Goal: Feedback & Contribution: Leave review/rating

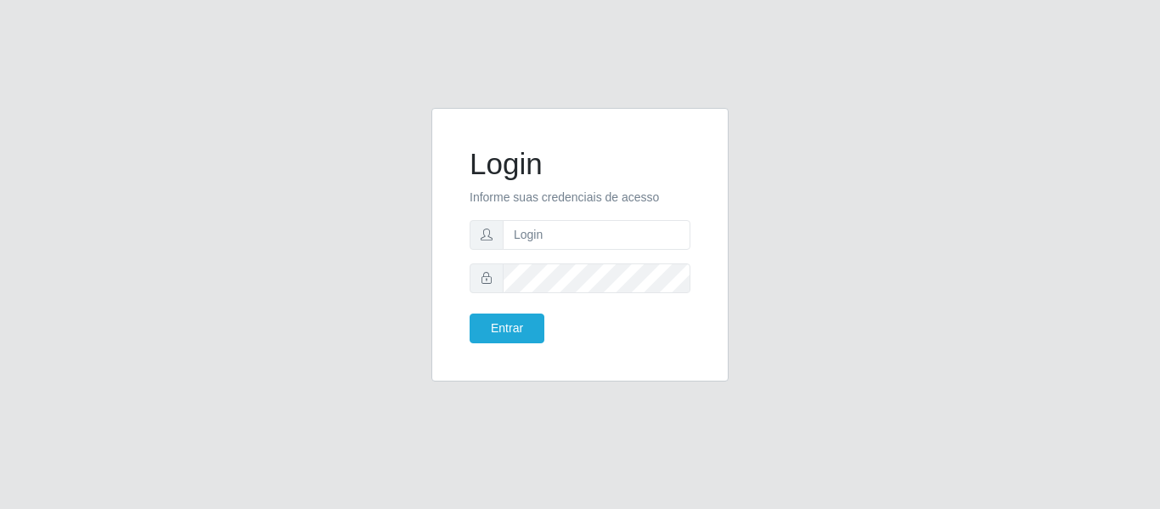
type input "[PERSON_NAME][EMAIL_ADDRESS][DOMAIN_NAME]"
click at [470, 313] on button "Entrar" at bounding box center [507, 328] width 75 height 30
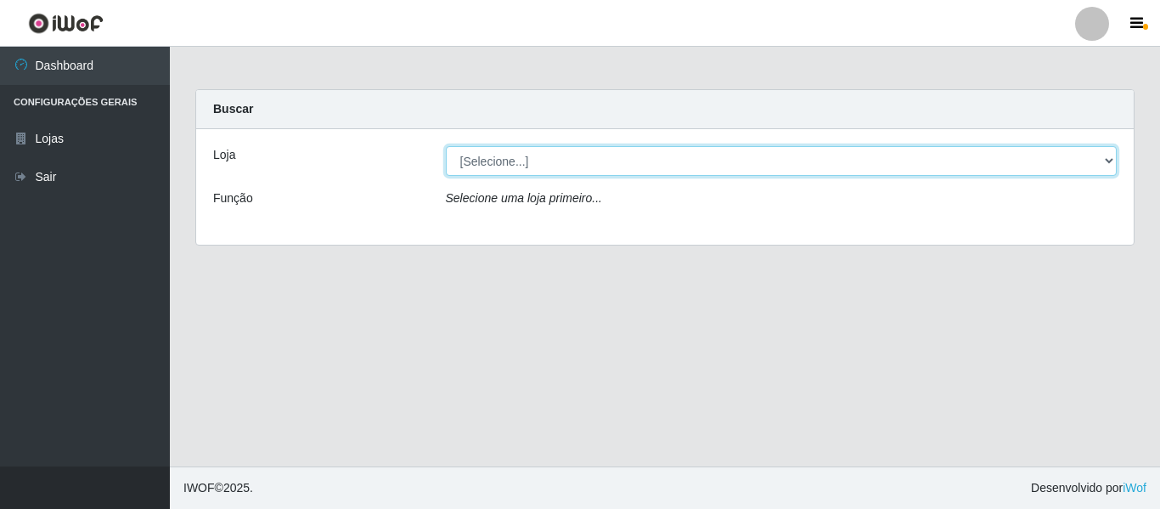
click at [1105, 162] on select "[Selecione...] Hiper Queiroz - [GEOGRAPHIC_DATA]" at bounding box center [782, 161] width 672 height 30
select select "497"
click at [446, 146] on select "[Selecione...] Hiper Queiroz - [GEOGRAPHIC_DATA]" at bounding box center [782, 161] width 672 height 30
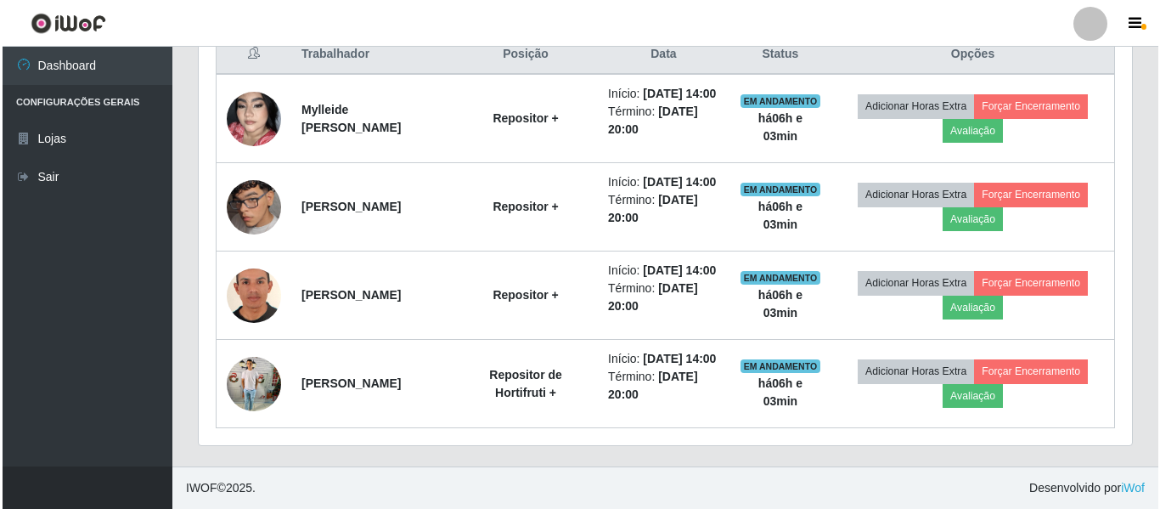
scroll to position [742, 0]
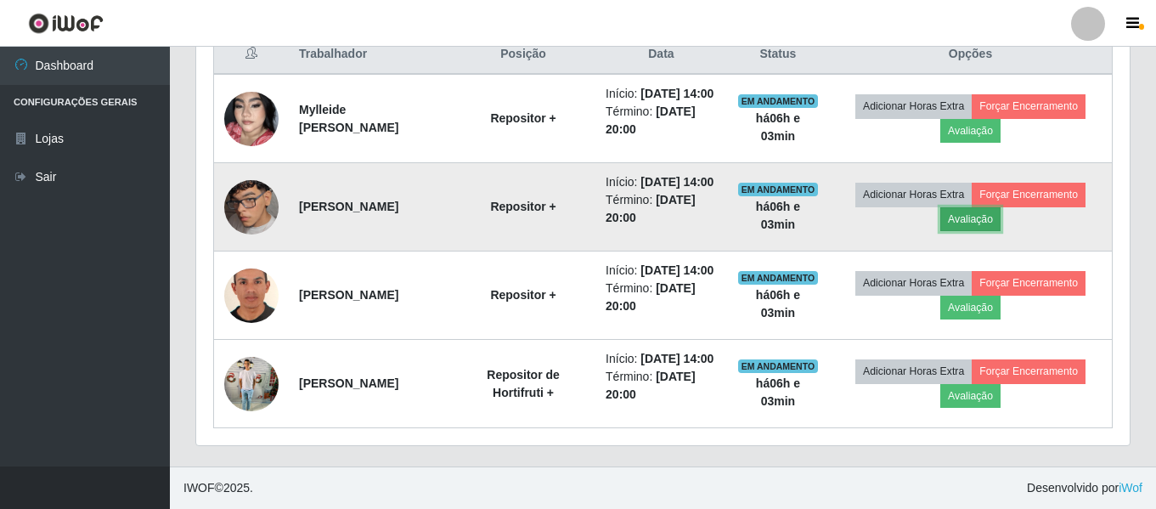
click at [997, 207] on button "Avaliação" at bounding box center [970, 219] width 60 height 24
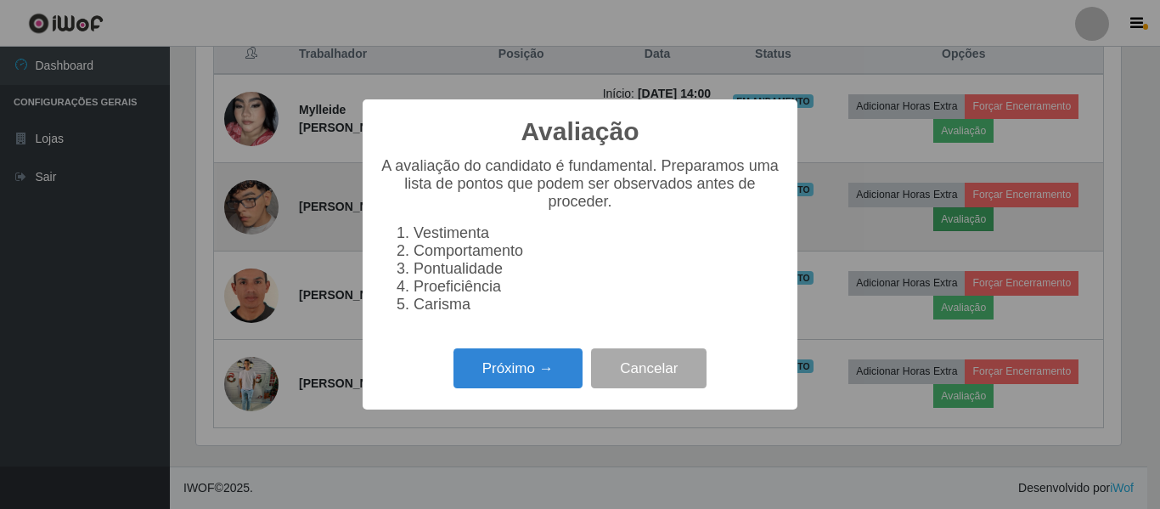
scroll to position [352, 925]
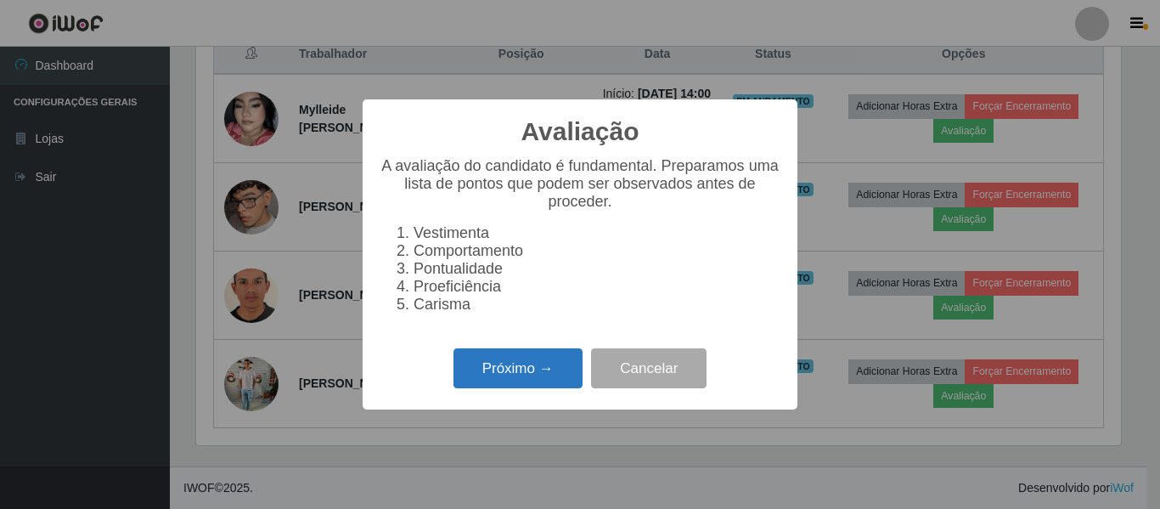
click at [510, 377] on button "Próximo →" at bounding box center [518, 368] width 129 height 40
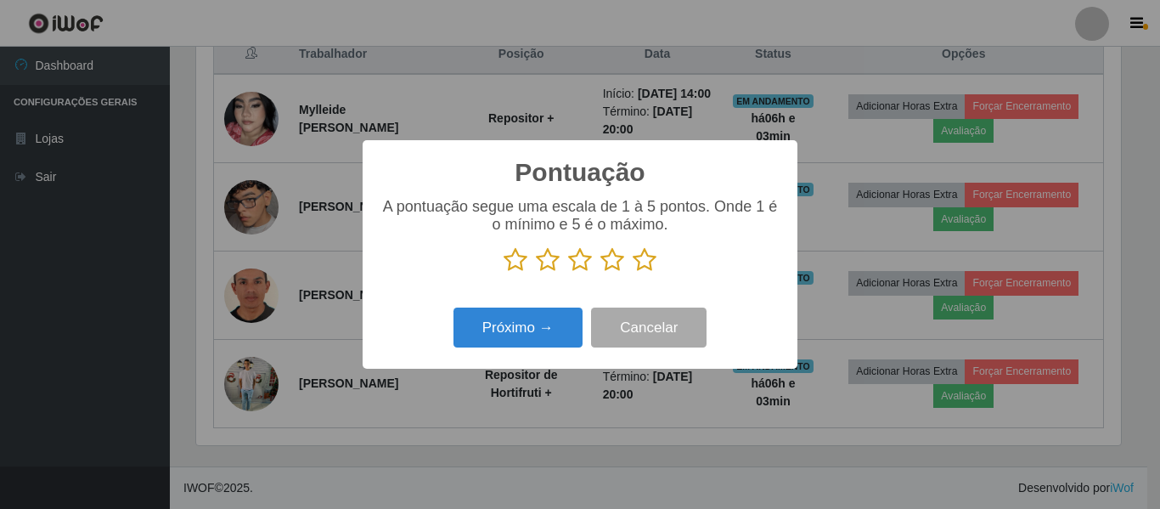
click at [645, 264] on icon at bounding box center [645, 259] width 24 height 25
click at [633, 273] on input "radio" at bounding box center [633, 273] width 0 height 0
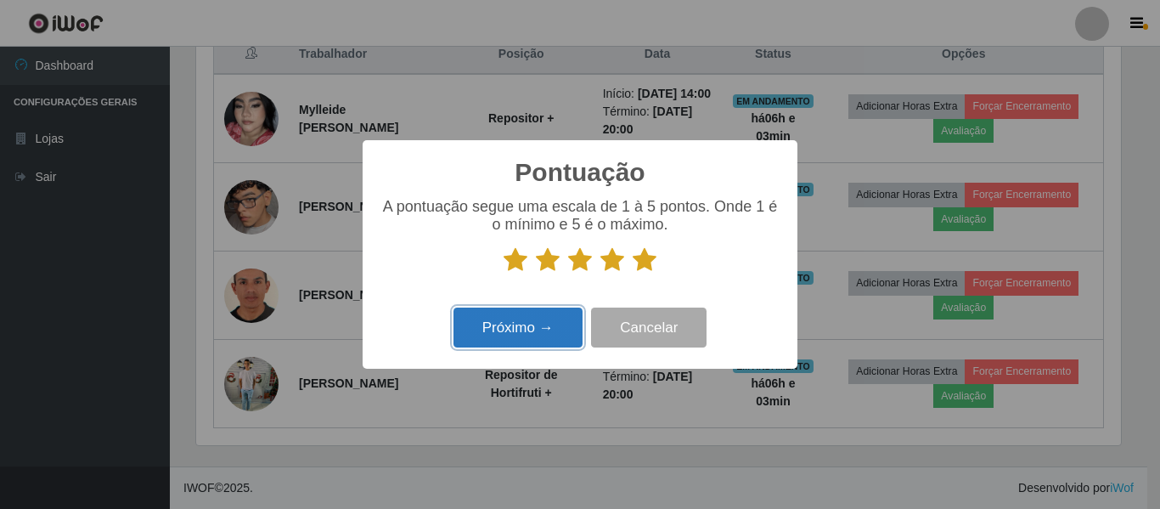
click at [505, 325] on button "Próximo →" at bounding box center [518, 327] width 129 height 40
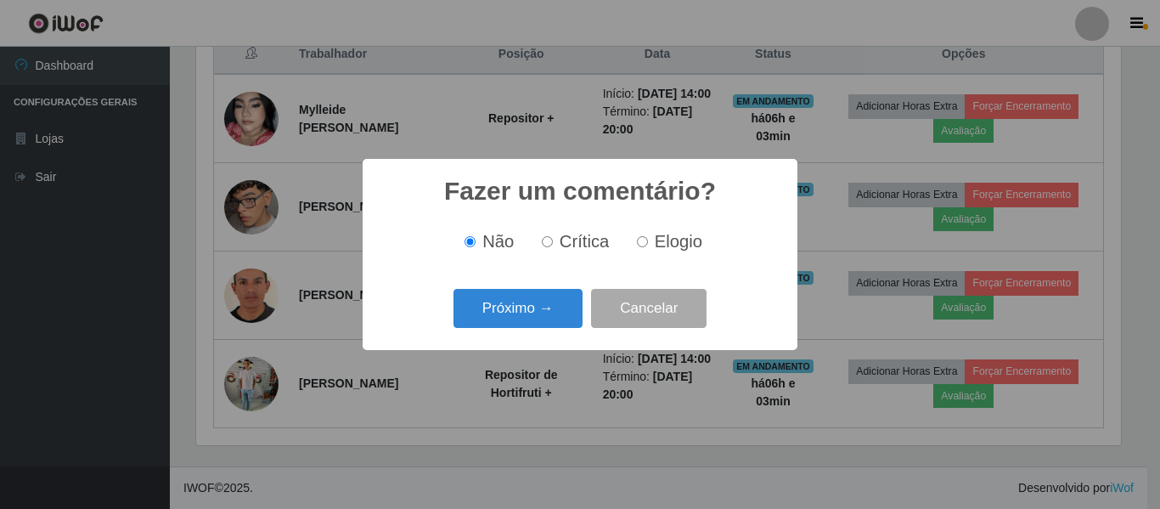
click at [663, 241] on span "Elogio" at bounding box center [679, 241] width 48 height 19
click at [648, 241] on input "Elogio" at bounding box center [642, 241] width 11 height 11
radio input "true"
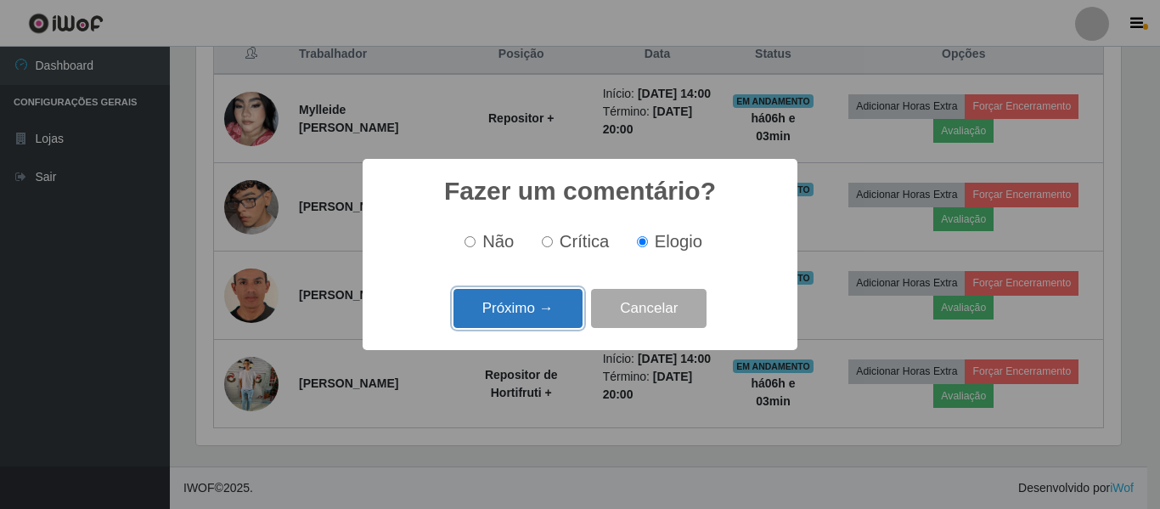
click at [506, 301] on button "Próximo →" at bounding box center [518, 309] width 129 height 40
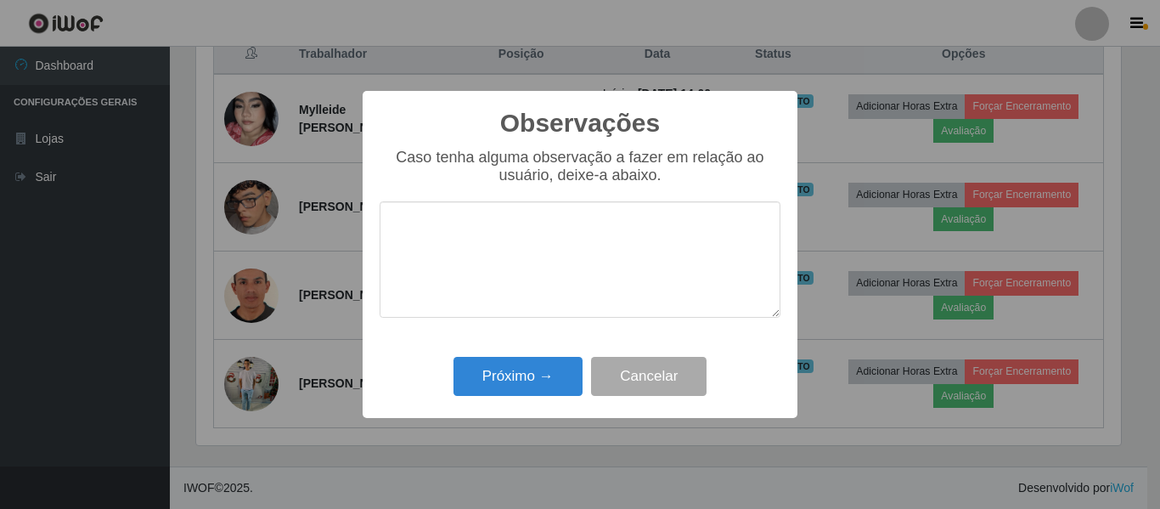
click at [460, 269] on textarea at bounding box center [580, 259] width 401 height 116
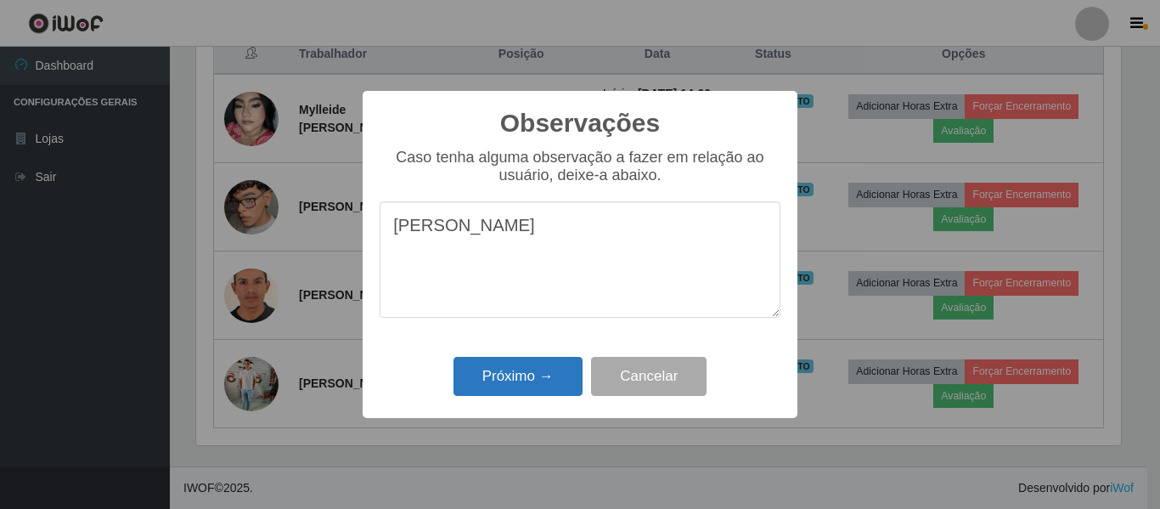
type textarea "[PERSON_NAME]"
click at [513, 380] on button "Próximo →" at bounding box center [518, 377] width 129 height 40
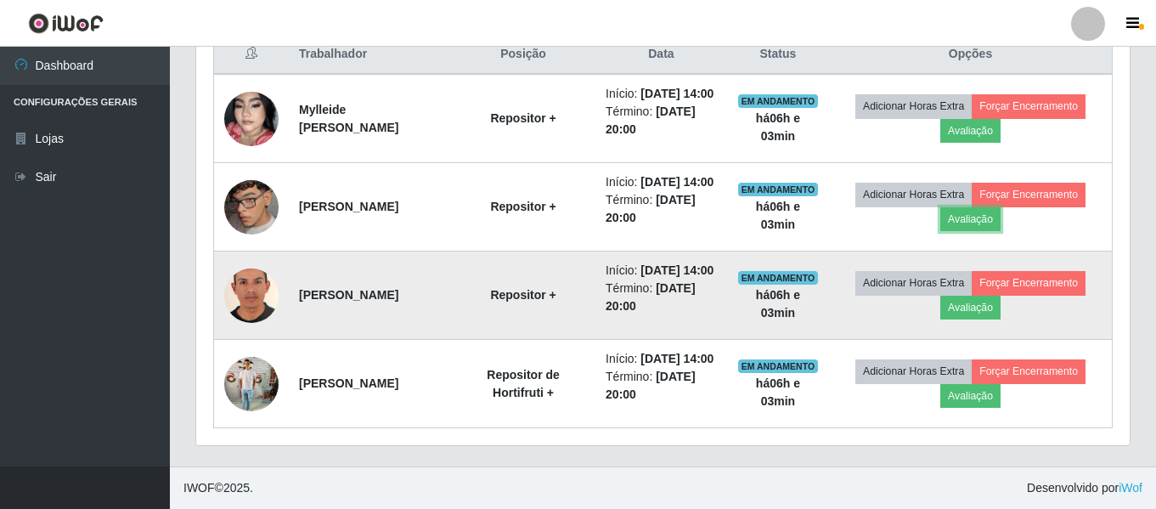
scroll to position [657, 0]
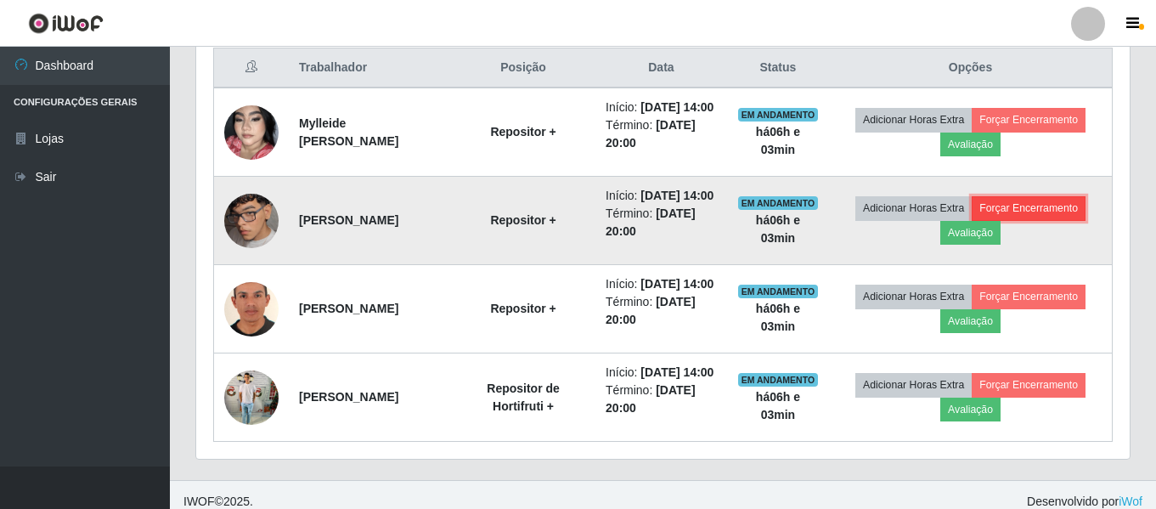
click at [1054, 220] on button "Forçar Encerramento" at bounding box center [1029, 208] width 114 height 24
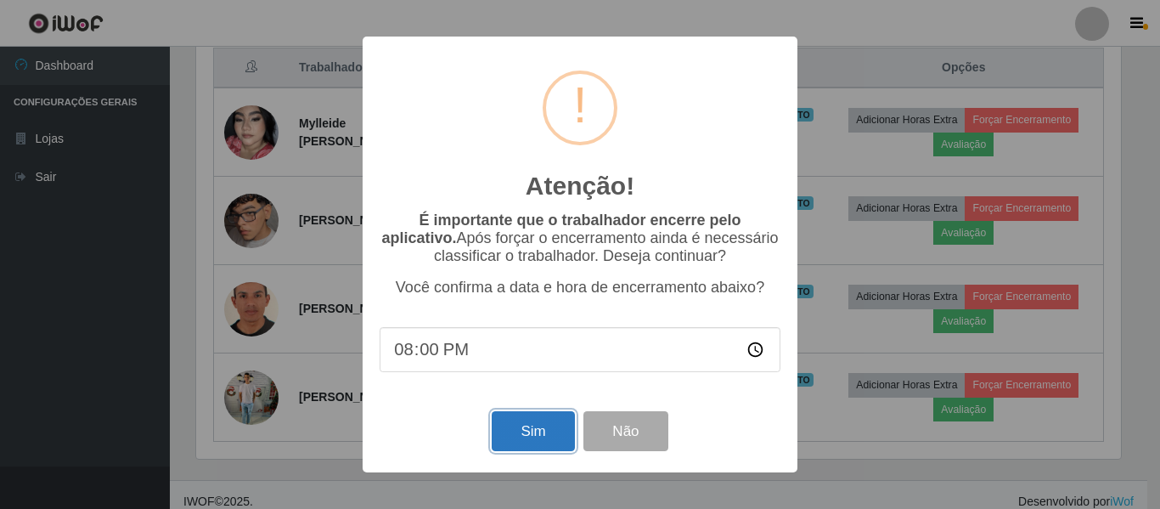
click at [529, 442] on button "Sim" at bounding box center [533, 431] width 82 height 40
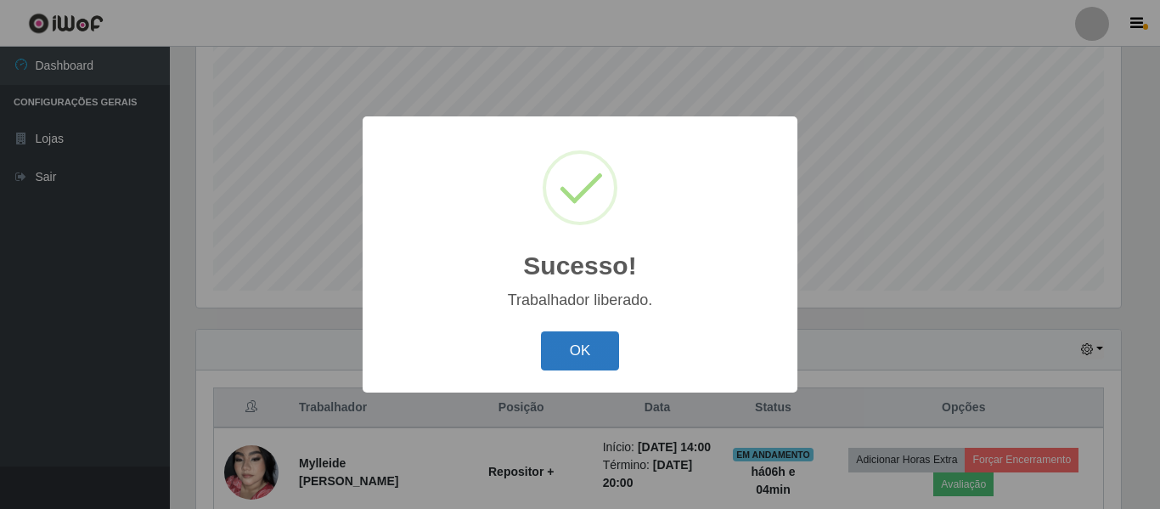
click at [579, 347] on button "OK" at bounding box center [580, 351] width 79 height 40
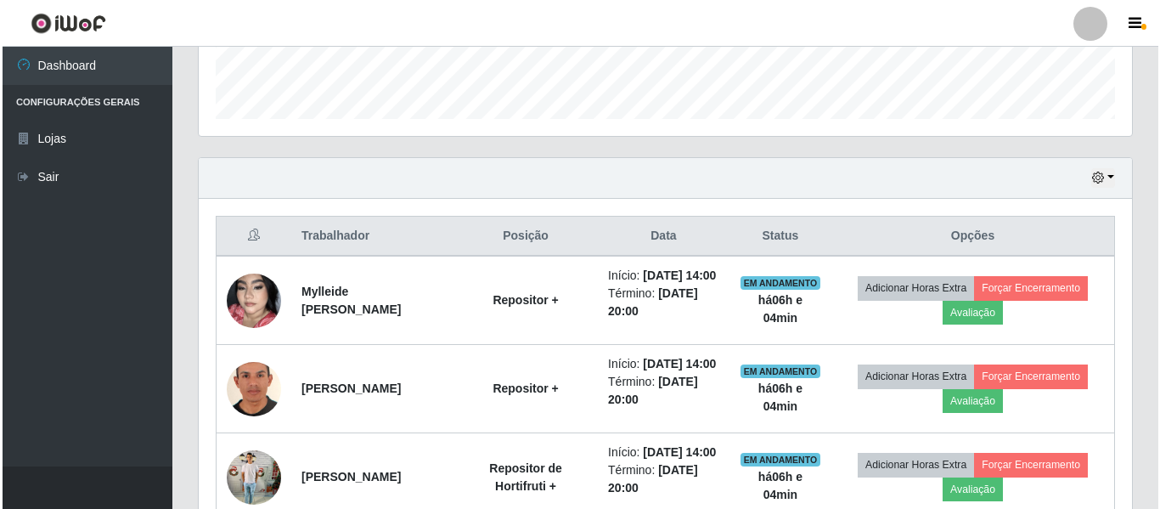
scroll to position [572, 0]
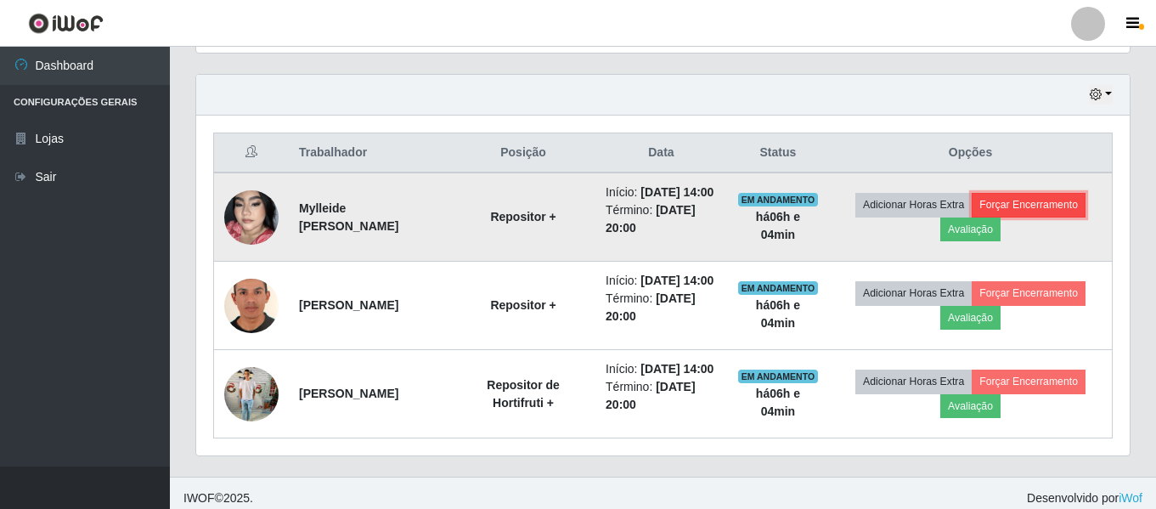
click at [1048, 211] on button "Forçar Encerramento" at bounding box center [1029, 205] width 114 height 24
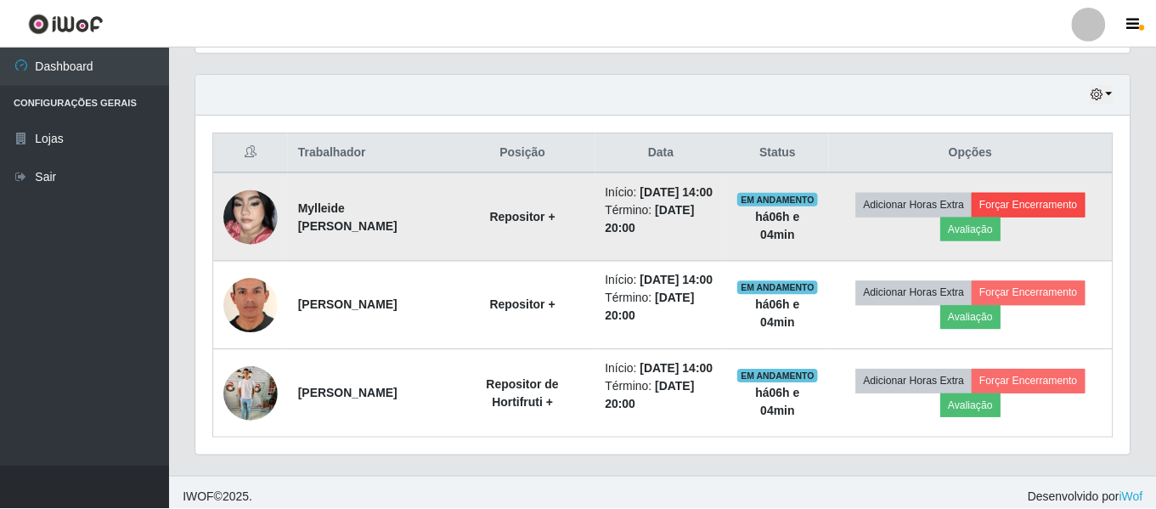
scroll to position [352, 925]
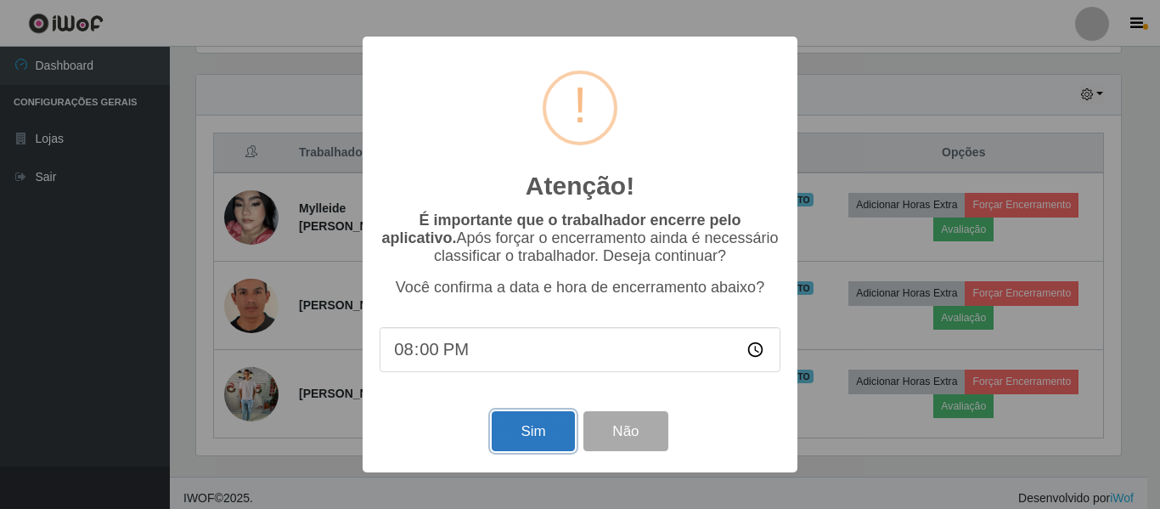
click at [544, 436] on button "Sim" at bounding box center [533, 431] width 82 height 40
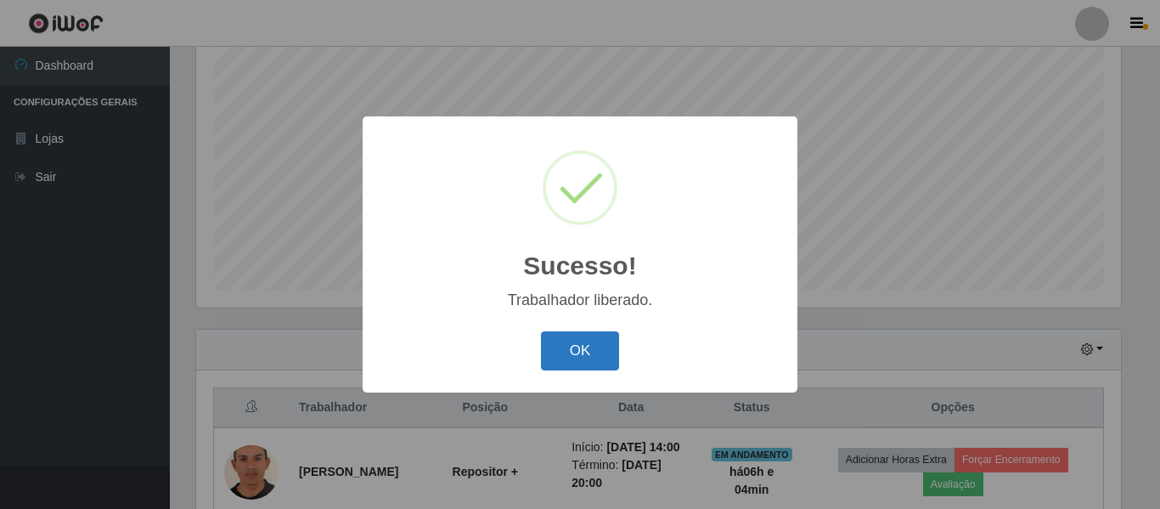
click at [582, 345] on button "OK" at bounding box center [580, 351] width 79 height 40
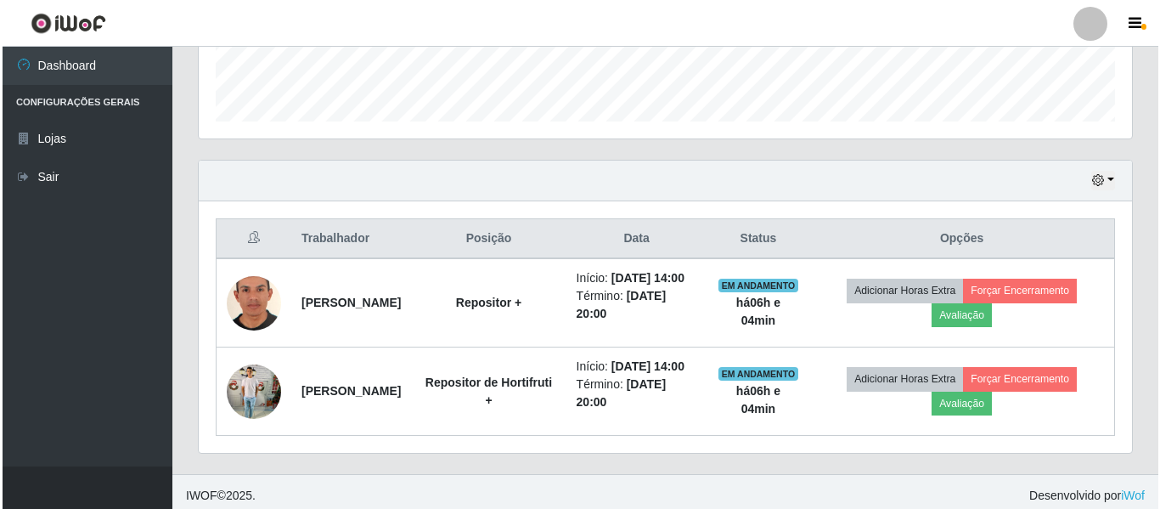
scroll to position [0, 0]
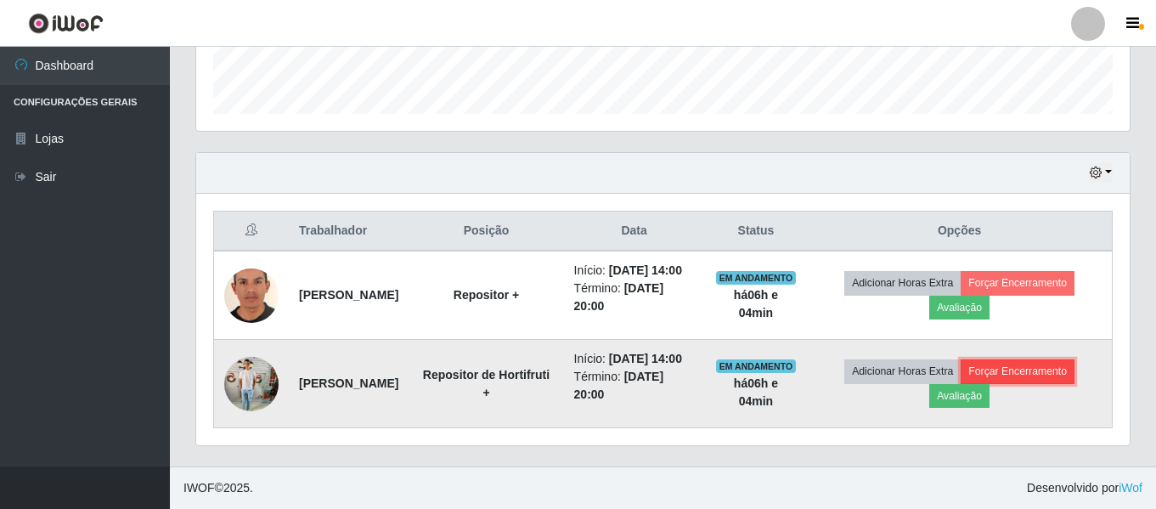
click at [1069, 362] on button "Forçar Encerramento" at bounding box center [1018, 371] width 114 height 24
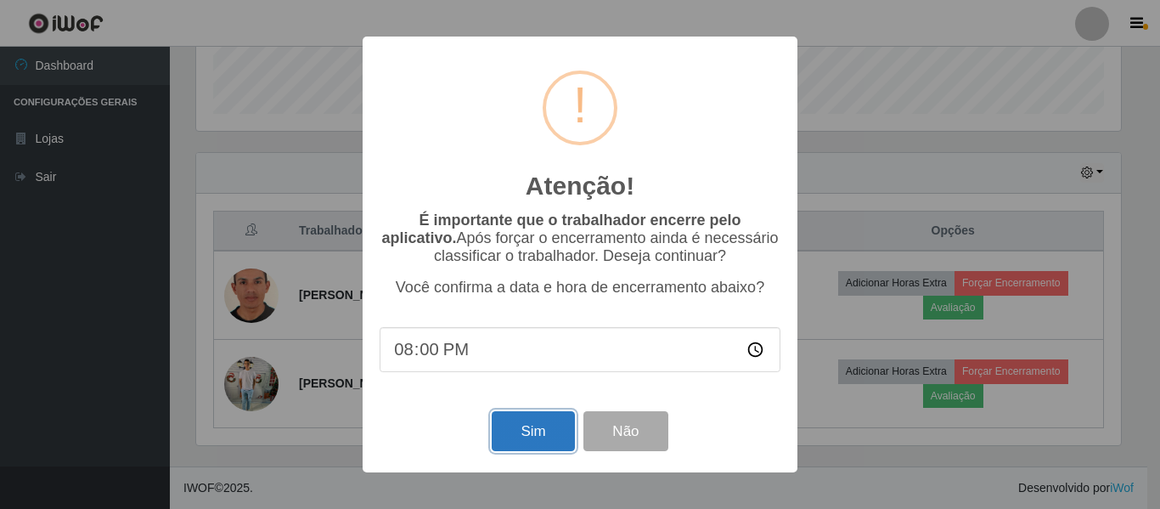
click at [535, 443] on button "Sim" at bounding box center [533, 431] width 82 height 40
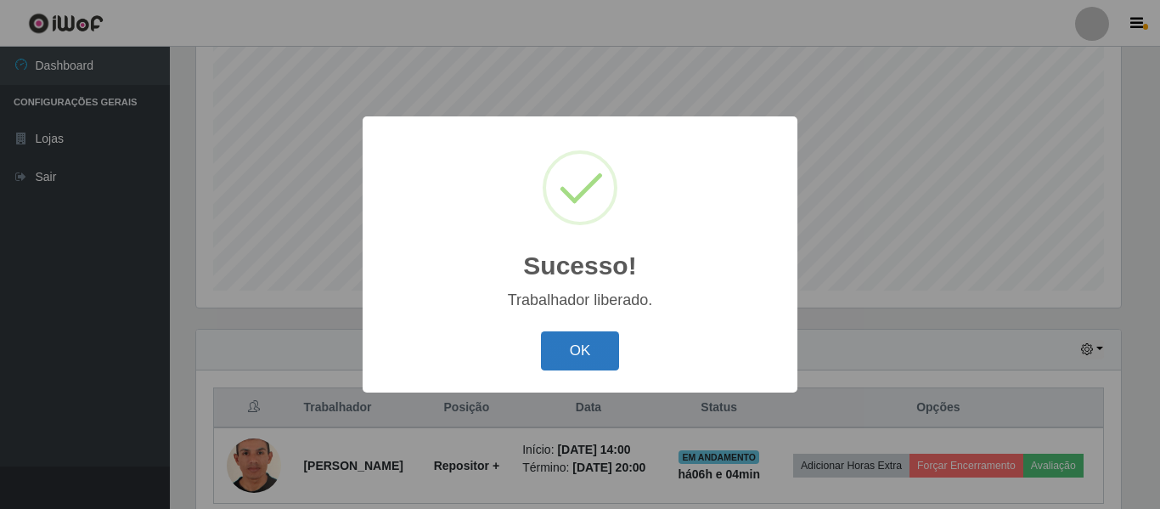
click at [591, 354] on button "OK" at bounding box center [580, 351] width 79 height 40
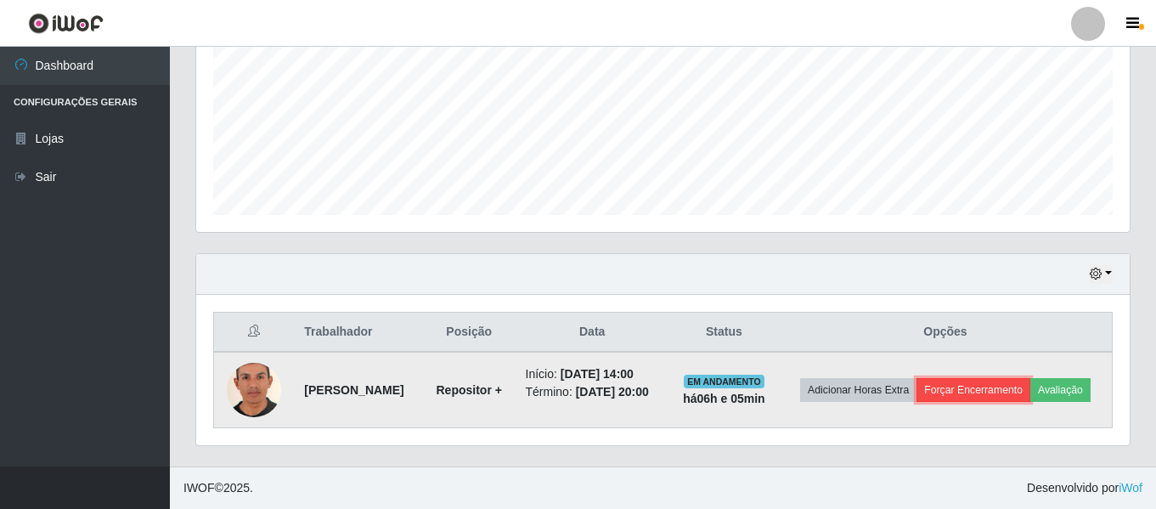
click at [966, 396] on button "Forçar Encerramento" at bounding box center [973, 390] width 114 height 24
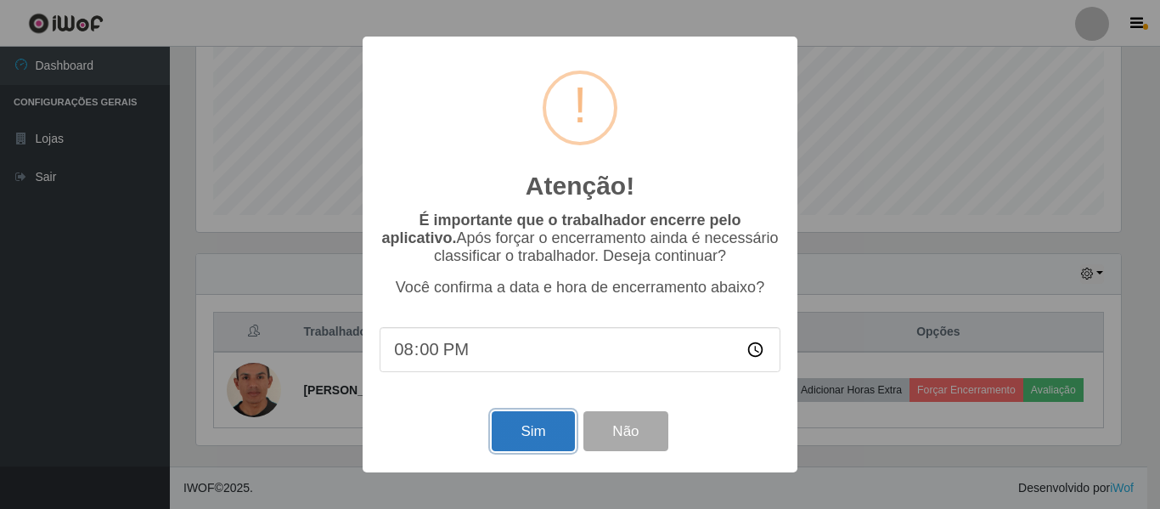
click at [531, 437] on button "Sim" at bounding box center [533, 431] width 82 height 40
